Goal: Information Seeking & Learning: Learn about a topic

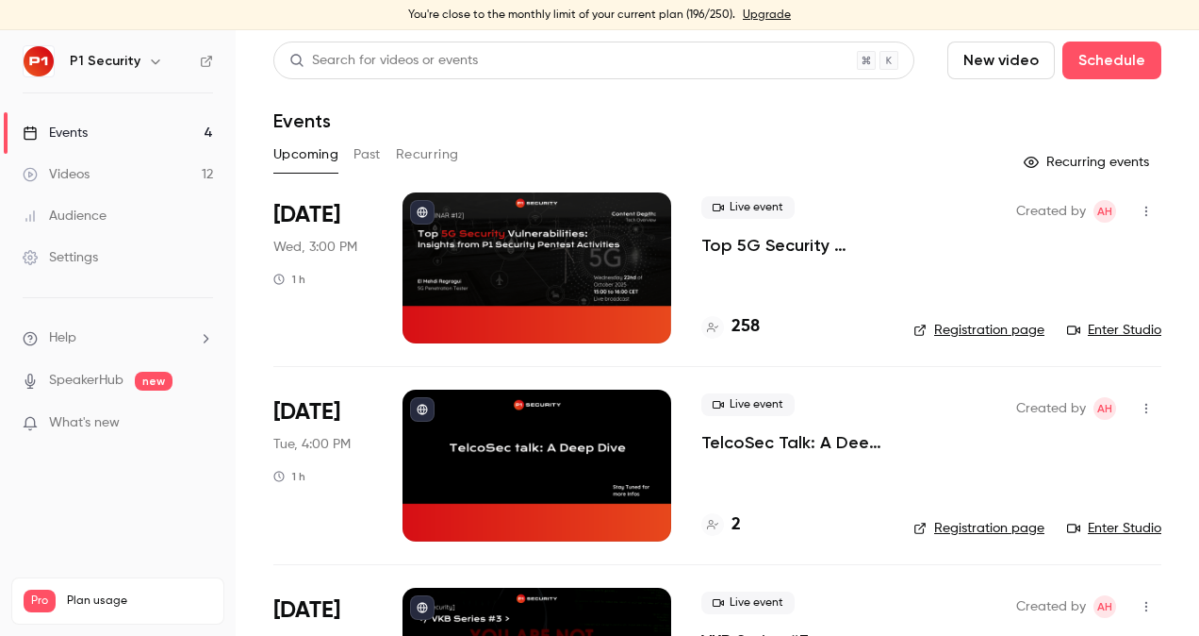
click at [798, 253] on p "Top 5G Security Vulnerabilities: Insights from P1 Security Pentest Activities" at bounding box center [793, 245] width 182 height 23
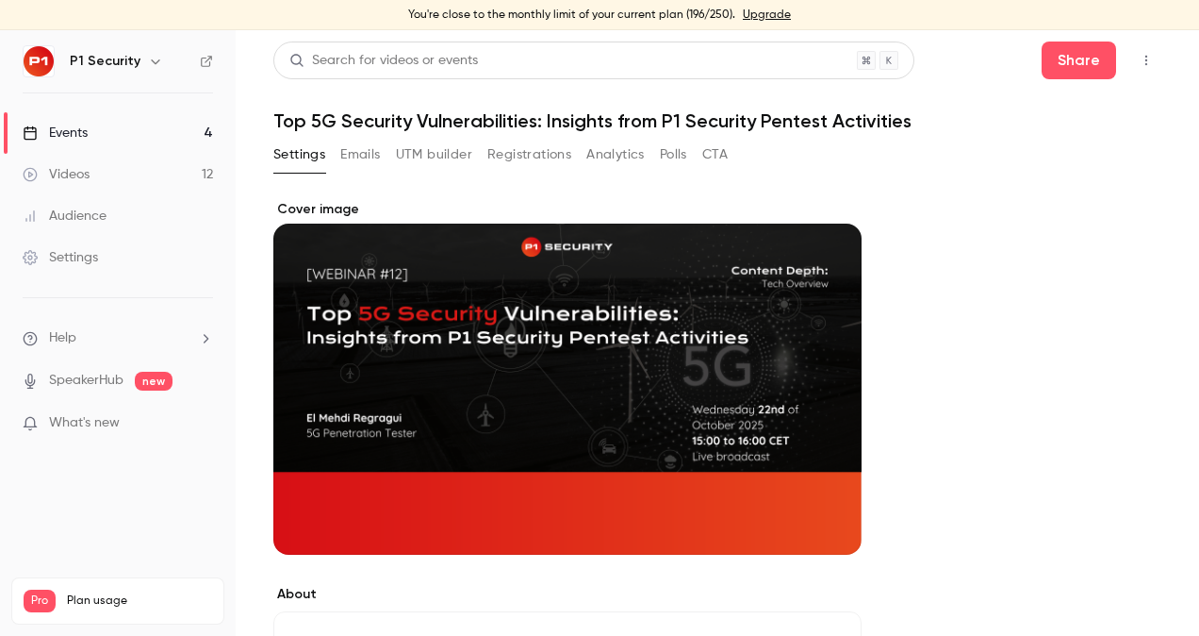
click at [554, 168] on button "Registrations" at bounding box center [530, 155] width 84 height 30
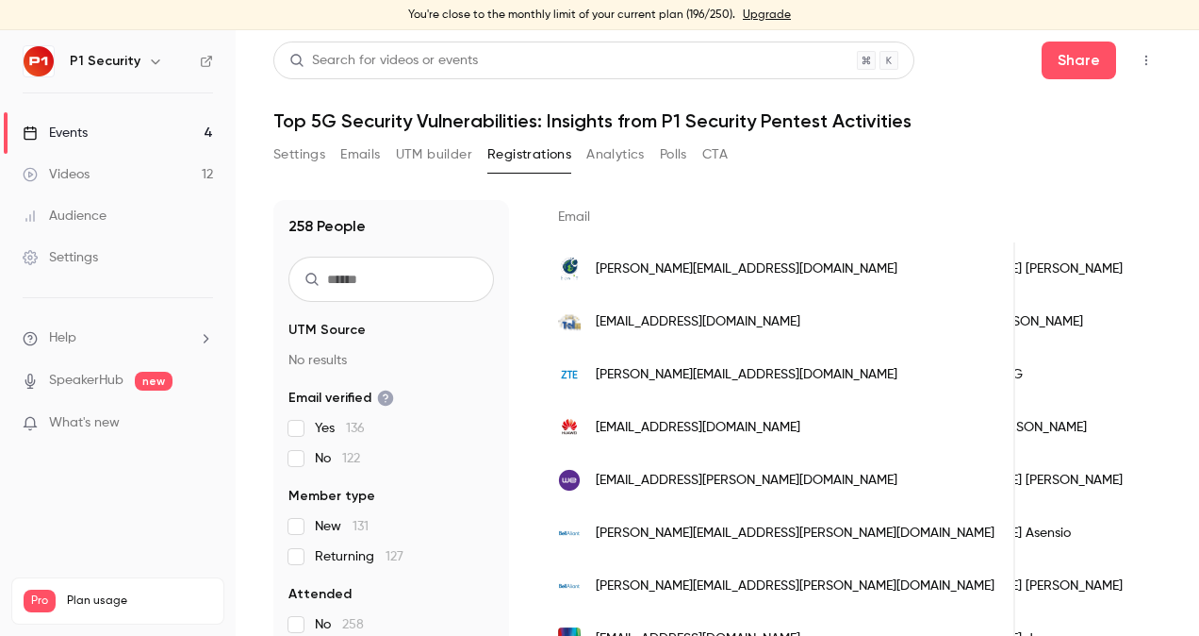
scroll to position [0, 67]
click at [93, 126] on link "Events 4" at bounding box center [118, 132] width 236 height 41
